Goal: Transaction & Acquisition: Obtain resource

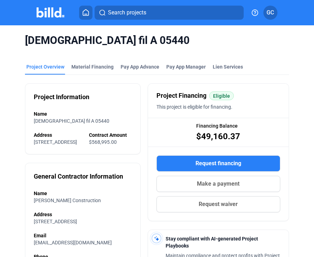
click at [207, 167] on span "Request financing" at bounding box center [219, 164] width 46 height 8
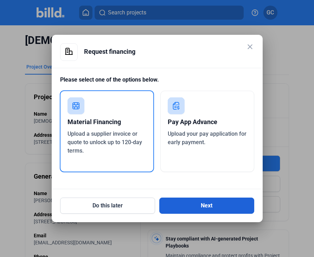
click at [189, 205] on button "Next" at bounding box center [207, 206] width 95 height 16
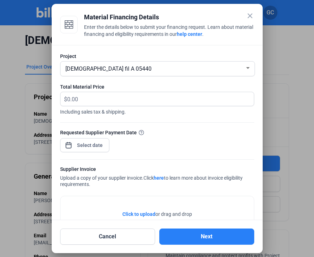
click at [78, 147] on div "close Material Financing Details Enter the details below to submit your financi…" at bounding box center [157, 128] width 314 height 257
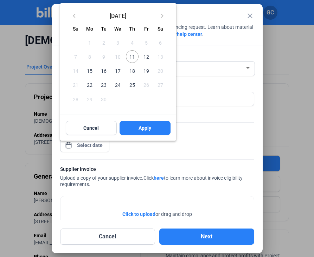
click at [135, 57] on span "11" at bounding box center [132, 56] width 13 height 13
click at [139, 127] on span "Apply" at bounding box center [145, 128] width 13 height 7
type input "[DATE]"
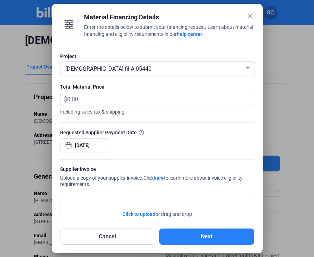
click at [142, 214] on span "Click to upload" at bounding box center [139, 215] width 33 height 6
click at [70, 99] on input "text" at bounding box center [156, 99] width 179 height 14
click at [70, 99] on input "text" at bounding box center [160, 99] width 187 height 14
click at [81, 100] on input "13,060.38" at bounding box center [160, 99] width 187 height 14
click at [81, 99] on input "13,060.38" at bounding box center [160, 99] width 187 height 14
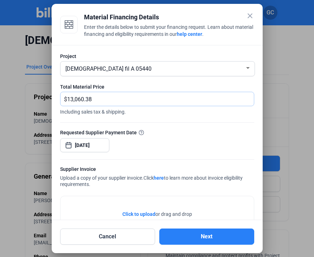
click at [81, 99] on input "13,060.38" at bounding box center [160, 99] width 187 height 14
type input "1"
type input "13,060.38"
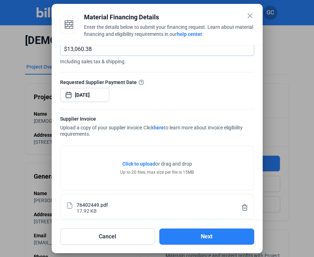
scroll to position [54, 0]
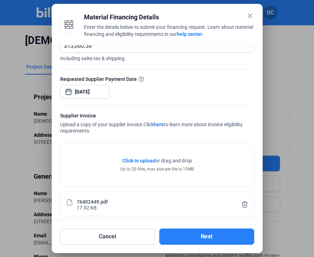
click at [242, 201] on icon at bounding box center [245, 204] width 7 height 7
click at [243, 201] on icon at bounding box center [245, 204] width 7 height 7
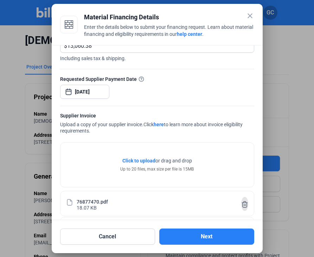
click at [243, 227] on icon at bounding box center [245, 230] width 7 height 7
click at [243, 201] on icon at bounding box center [245, 204] width 7 height 7
click at [243, 227] on icon at bounding box center [245, 230] width 7 height 7
click at [243, 201] on icon at bounding box center [245, 204] width 7 height 7
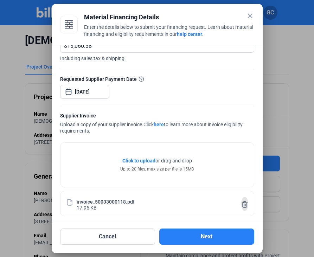
click at [243, 201] on icon at bounding box center [245, 204] width 7 height 7
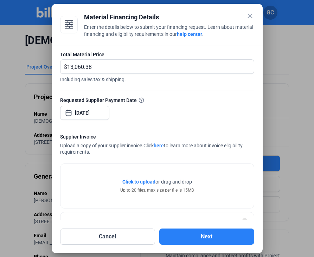
click at [243, 201] on div "Click to upload Tap to upload or drag and drop Up to 20 files, max size per fil…" at bounding box center [158, 186] width 194 height 44
click at [143, 182] on span "Click to upload" at bounding box center [139, 182] width 33 height 6
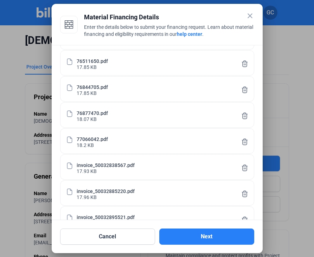
scroll to position [319, 0]
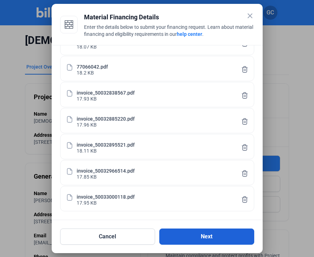
click at [177, 238] on button "Next" at bounding box center [207, 237] width 95 height 16
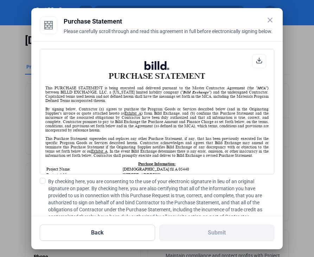
scroll to position [0, 0]
click at [37, 179] on div "PURCHASE STATEMENT This PURCHASE STATEMENT is being executed and delivered purs…" at bounding box center [156, 128] width 251 height 175
click at [45, 182] on label "By checking here, you are consenting to the use of your electronic signature in…" at bounding box center [157, 199] width 235 height 42
click at [0, 0] on input "By checking here, you are consenting to the use of your electronic signature in…" at bounding box center [0, 0] width 0 height 0
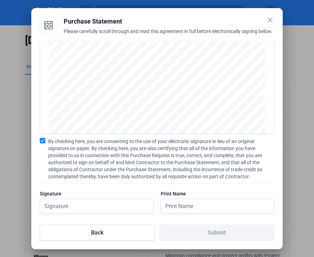
scroll to position [54, 0]
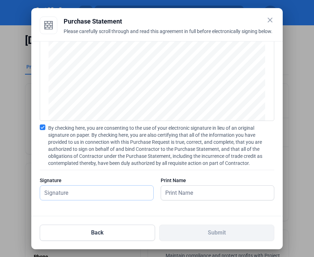
click at [121, 196] on input "text" at bounding box center [96, 193] width 113 height 14
type input "[PERSON_NAME]"
click at [183, 193] on input "text" at bounding box center [217, 193] width 113 height 14
click at [191, 209] on div "PURCHASE STATEMENT This PURCHASE STATEMENT is being executed and delivered purs…" at bounding box center [156, 128] width 251 height 175
click at [196, 199] on input "text" at bounding box center [214, 193] width 106 height 14
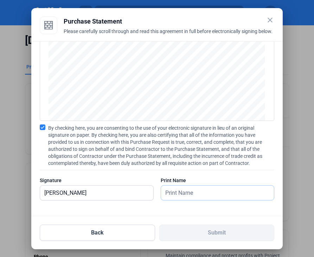
type input "[PERSON_NAME]"
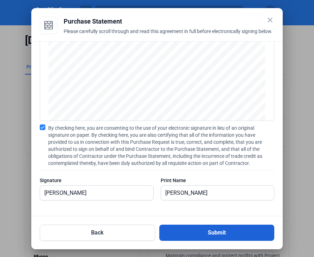
click at [209, 237] on button "Submit" at bounding box center [217, 233] width 115 height 16
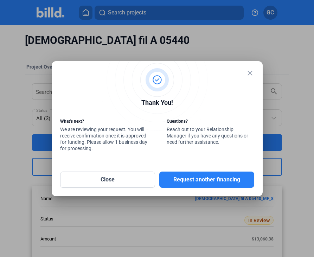
click at [252, 78] on div "close" at bounding box center [250, 74] width 8 height 10
